Goal: Task Accomplishment & Management: Manage account settings

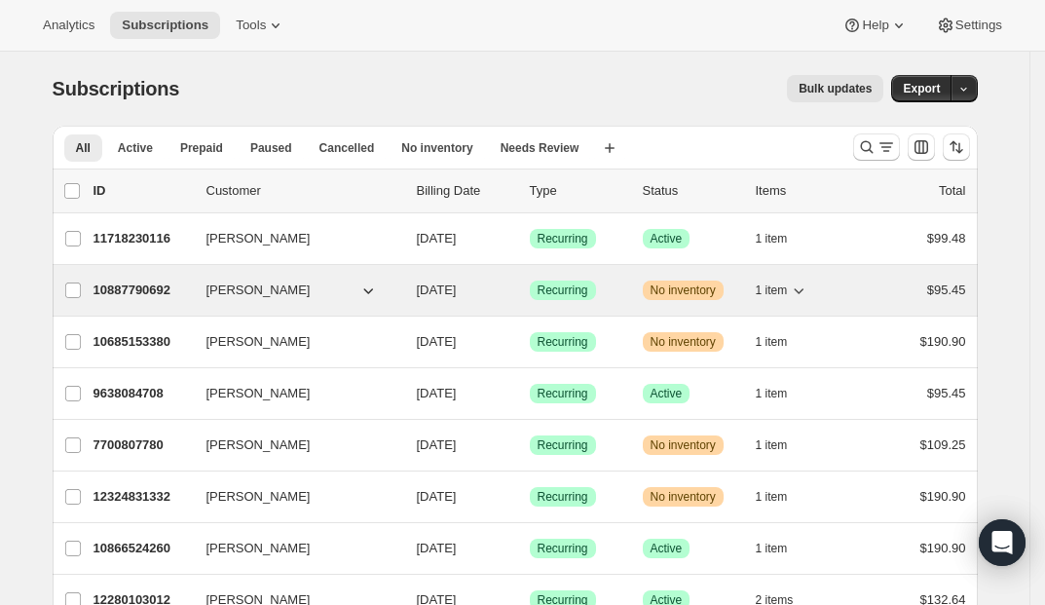
click at [103, 284] on p "10887790692" at bounding box center [141, 289] width 97 height 19
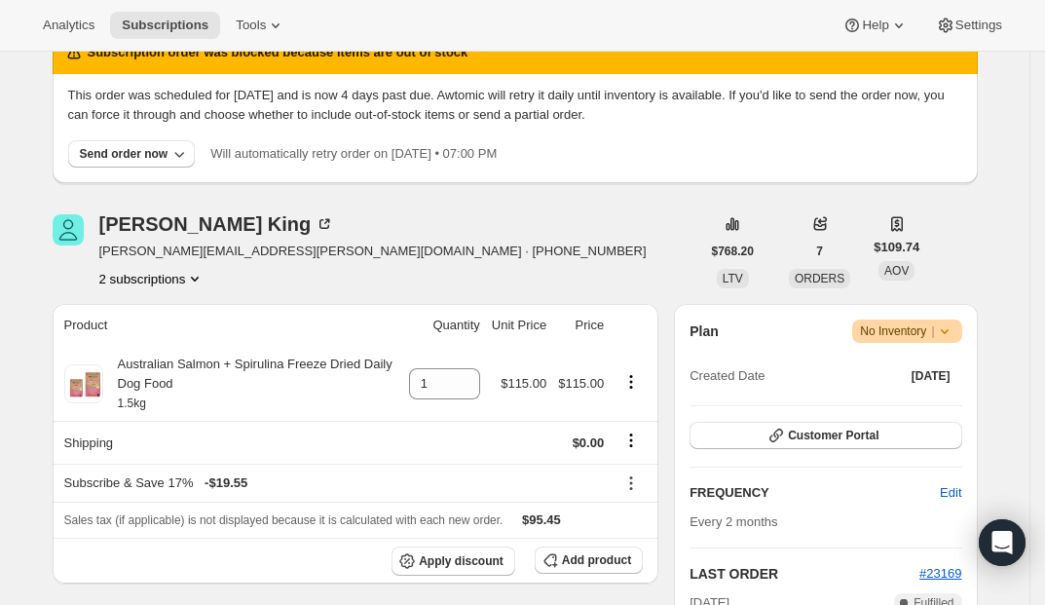
scroll to position [98, 0]
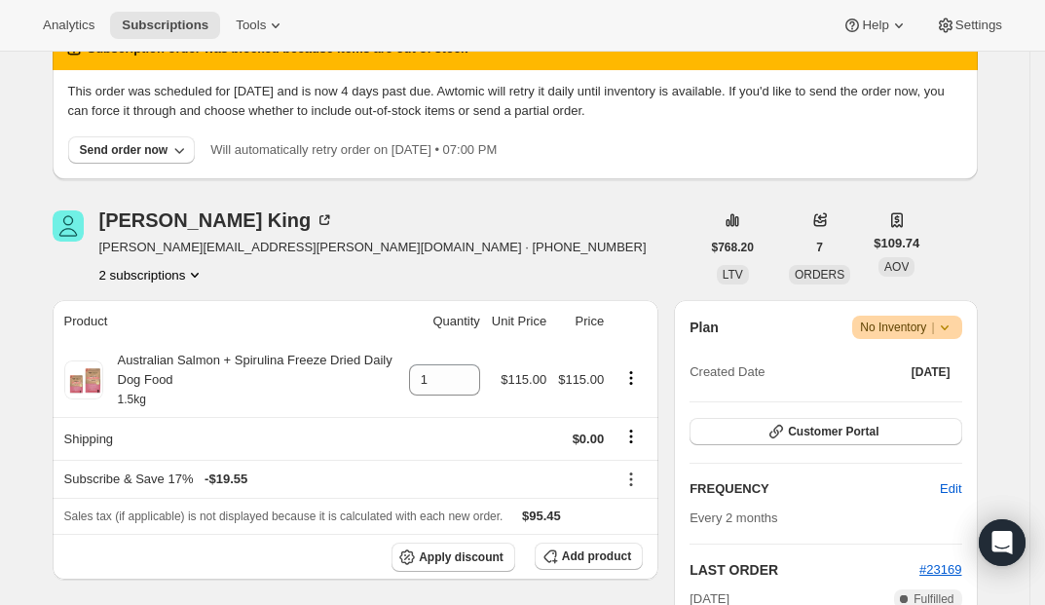
click at [949, 331] on icon at bounding box center [944, 326] width 19 height 19
click at [924, 358] on span "Pause subscription" at bounding box center [904, 365] width 107 height 15
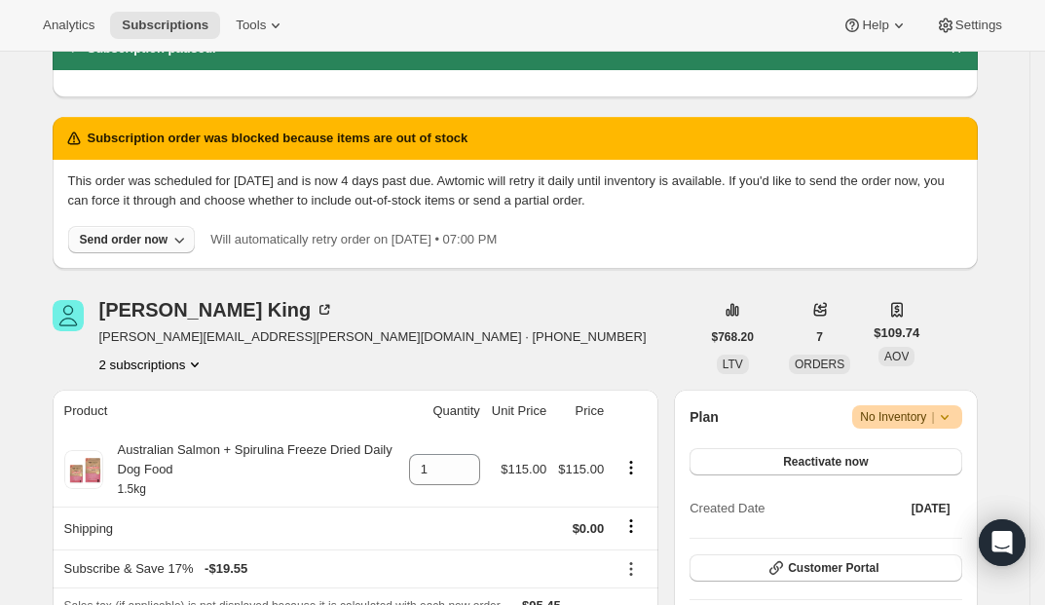
scroll to position [0, 0]
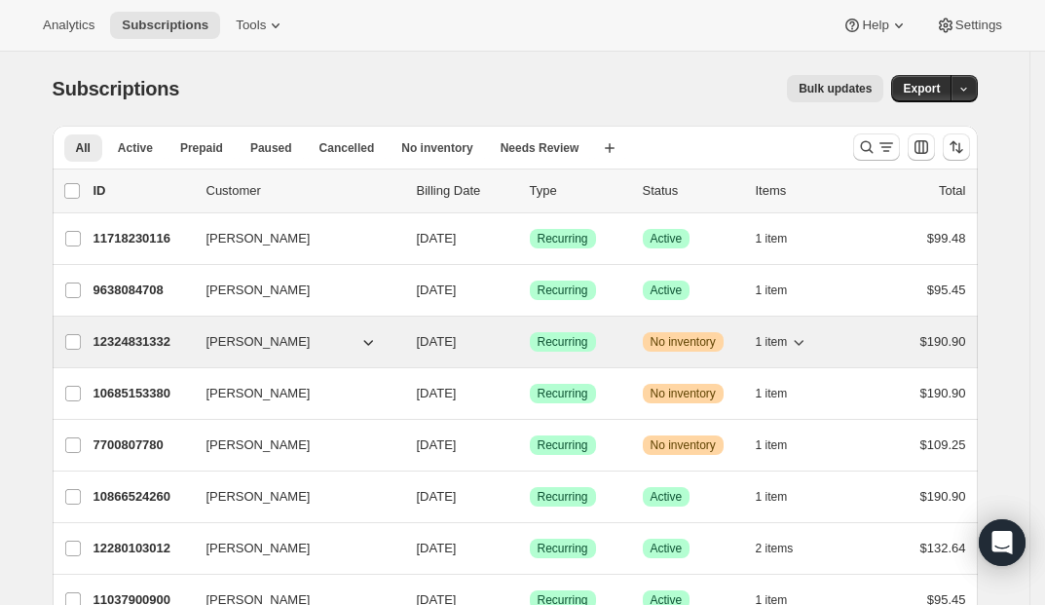
click at [137, 332] on p "12324831332" at bounding box center [141, 341] width 97 height 19
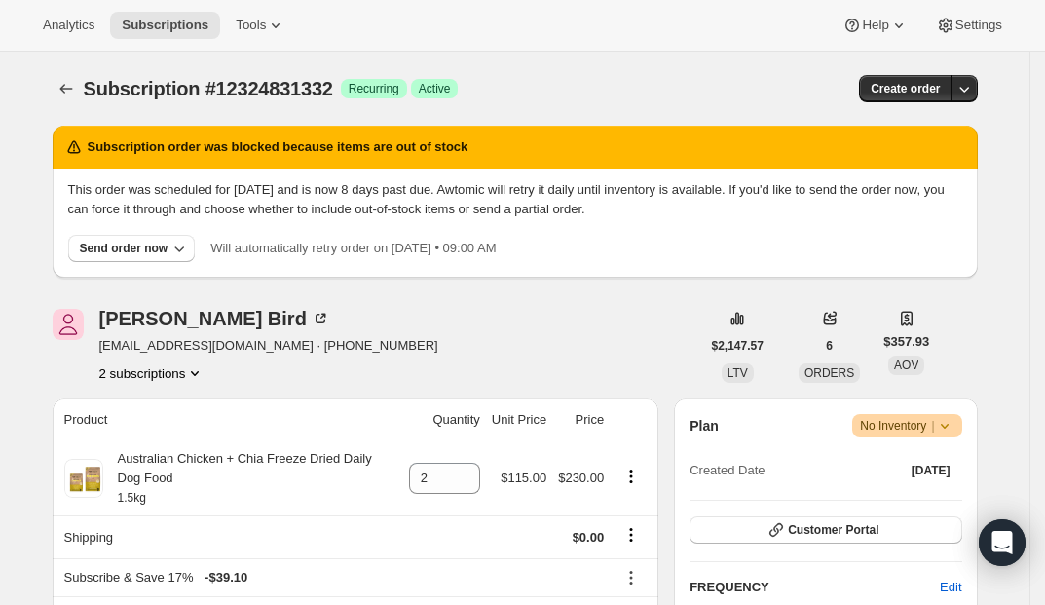
click at [951, 435] on span "Warning No Inventory |" at bounding box center [906, 425] width 109 height 23
click at [899, 465] on span "Pause subscription" at bounding box center [904, 464] width 107 height 15
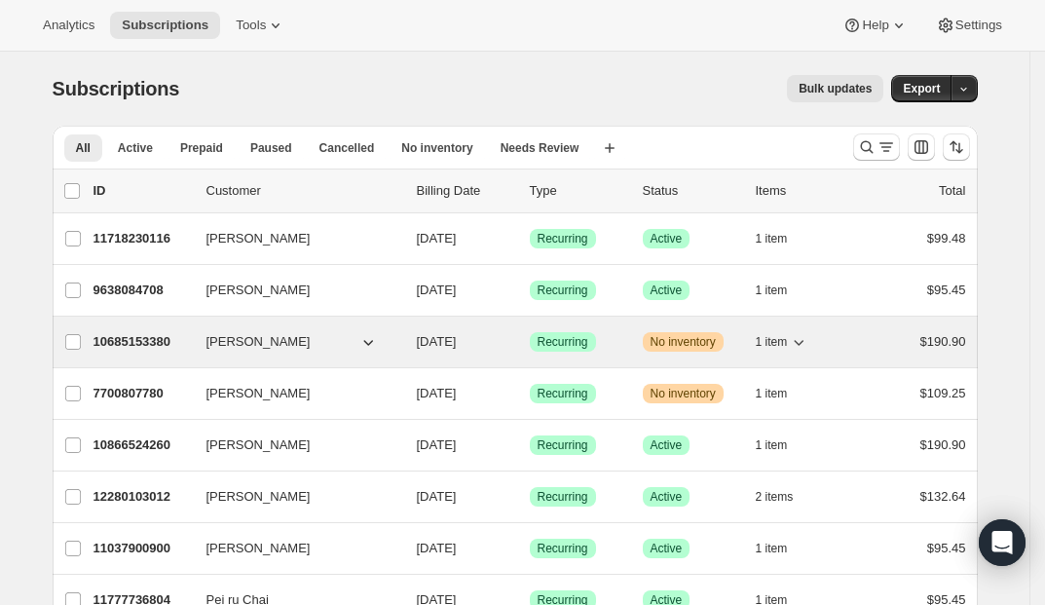
click at [163, 343] on p "10685153380" at bounding box center [141, 341] width 97 height 19
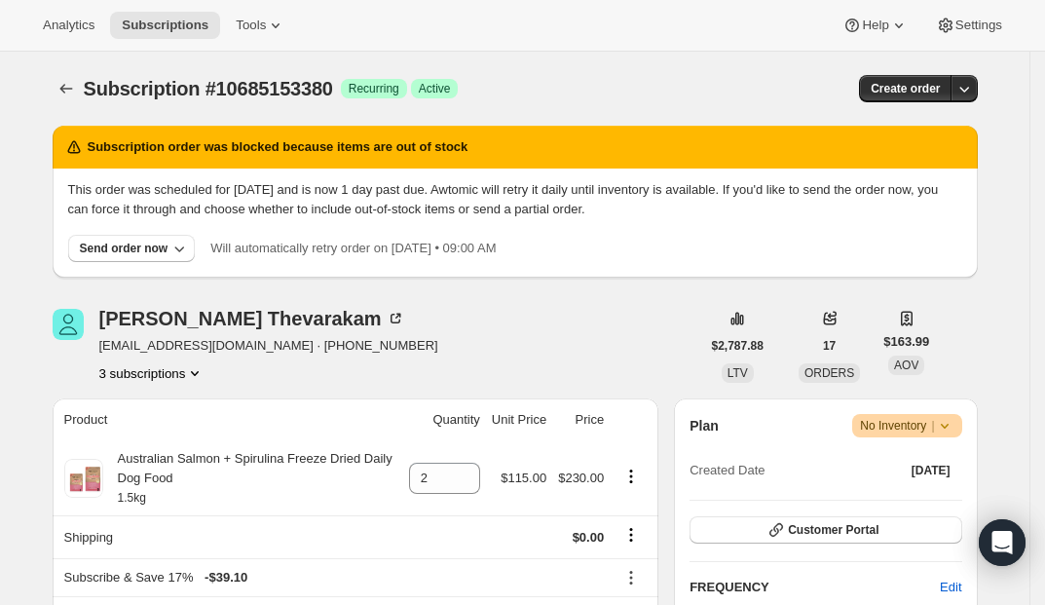
click at [943, 426] on icon at bounding box center [944, 425] width 19 height 19
click at [927, 466] on span "Pause subscription" at bounding box center [904, 464] width 107 height 15
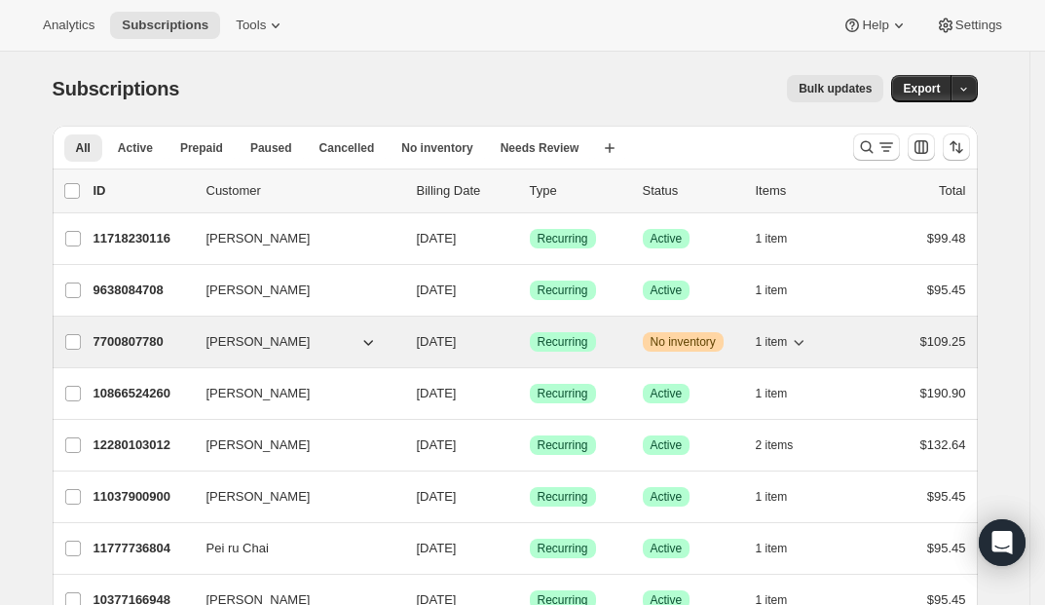
click at [148, 347] on p "7700807780" at bounding box center [141, 341] width 97 height 19
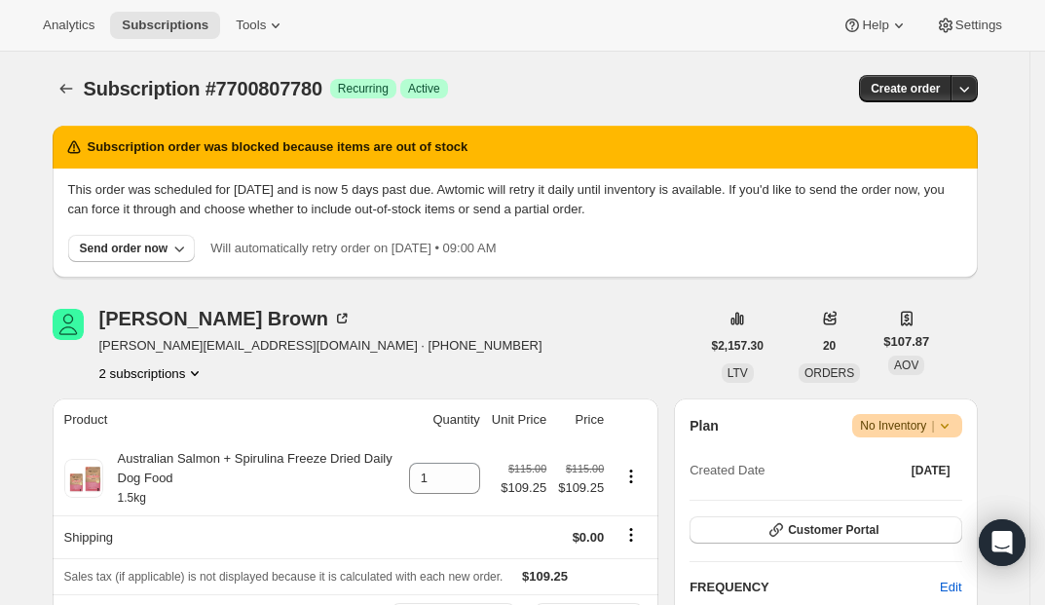
click at [958, 436] on span "Warning No Inventory |" at bounding box center [906, 425] width 109 height 23
click at [909, 457] on span "Pause subscription" at bounding box center [904, 464] width 107 height 15
